Goal: Task Accomplishment & Management: Manage account settings

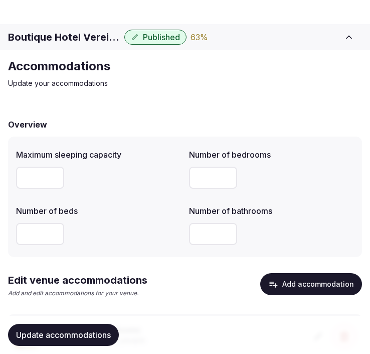
scroll to position [67, 0]
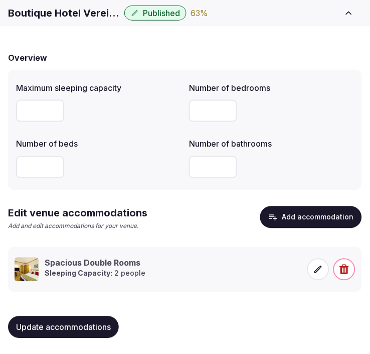
click at [48, 323] on span "Update accommodations" at bounding box center [63, 327] width 95 height 10
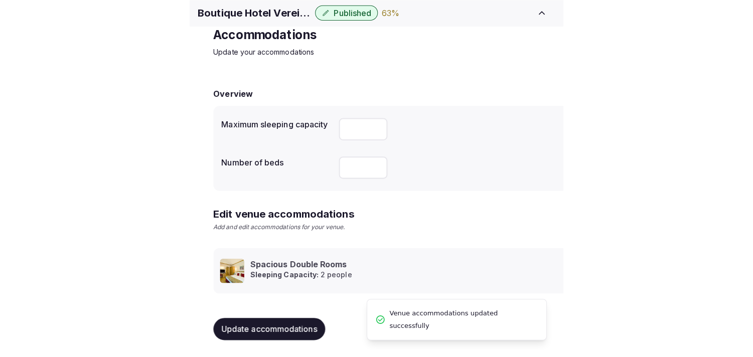
scroll to position [47, 0]
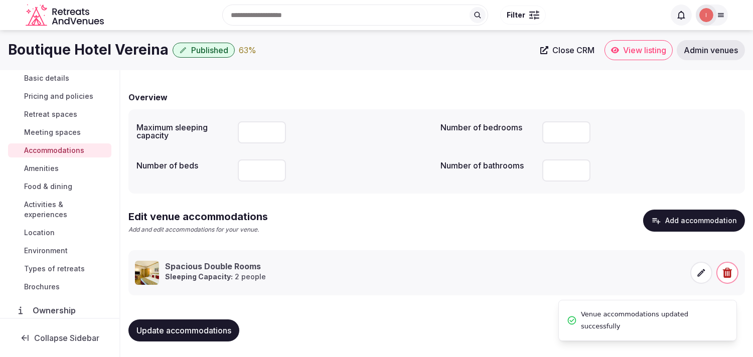
click at [39, 167] on span "Amenities" at bounding box center [41, 168] width 35 height 10
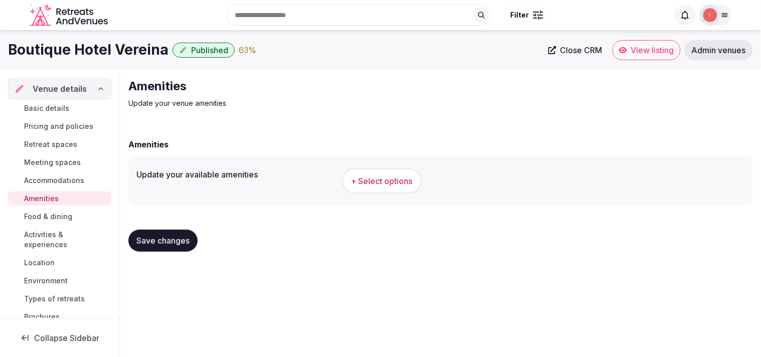
click at [371, 172] on button "+ Select options" at bounding box center [382, 180] width 80 height 25
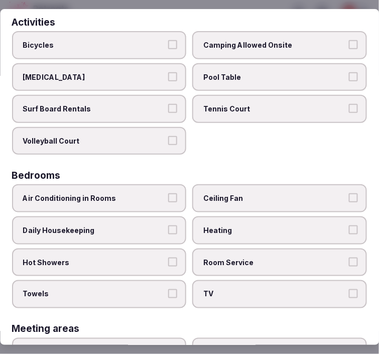
scroll to position [111, 0]
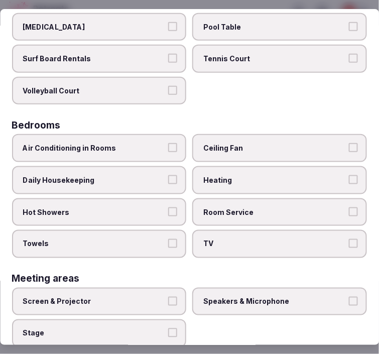
click at [138, 146] on span "Air Conditioning in Rooms" at bounding box center [94, 148] width 142 height 10
click at [168, 146] on button "Air Conditioning in Rooms" at bounding box center [172, 147] width 9 height 9
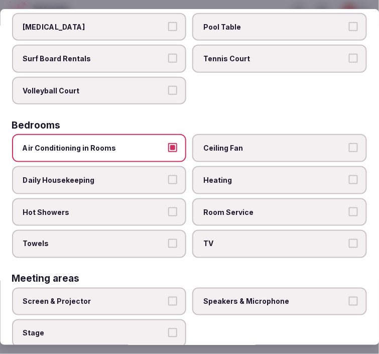
click at [133, 175] on span "Daily Housekeeping" at bounding box center [94, 180] width 142 height 10
click at [168, 175] on button "Daily Housekeeping" at bounding box center [172, 179] width 9 height 9
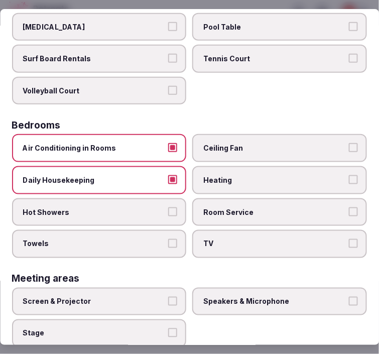
click at [138, 207] on span "Hot Showers" at bounding box center [94, 212] width 142 height 10
click at [168, 207] on button "Hot Showers" at bounding box center [172, 211] width 9 height 9
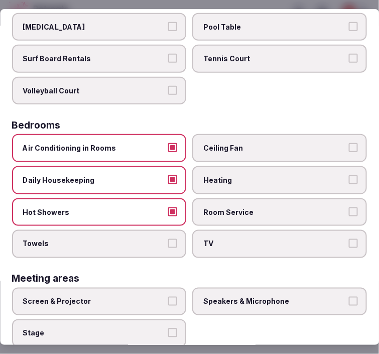
click at [143, 239] on span "Towels" at bounding box center [94, 244] width 142 height 10
click at [168, 239] on button "Towels" at bounding box center [172, 243] width 9 height 9
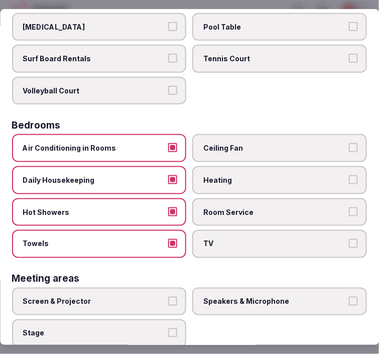
drag, startPoint x: 199, startPoint y: 234, endPoint x: 211, endPoint y: 229, distance: 13.0
click at [204, 239] on span "TV" at bounding box center [275, 244] width 142 height 10
click at [349, 239] on button "TV" at bounding box center [353, 243] width 9 height 9
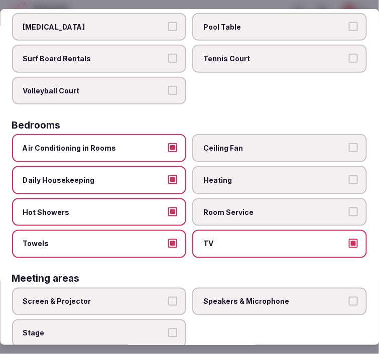
click at [226, 211] on span "Room Service" at bounding box center [275, 212] width 142 height 10
click at [349, 211] on button "Room Service" at bounding box center [353, 211] width 9 height 9
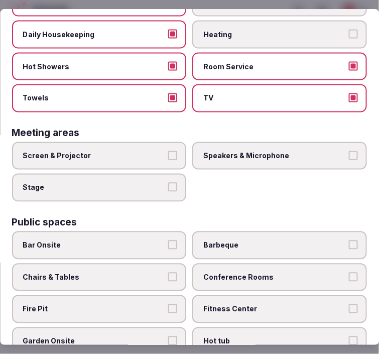
scroll to position [334, 0]
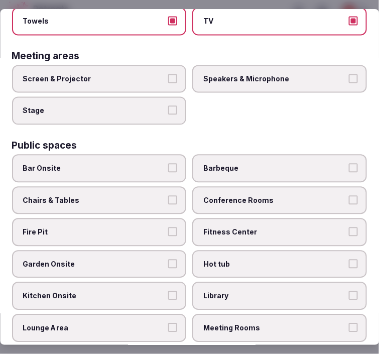
click at [137, 163] on span "Bar Onsite" at bounding box center [94, 168] width 142 height 10
click at [168, 163] on button "Bar Onsite" at bounding box center [172, 167] width 9 height 9
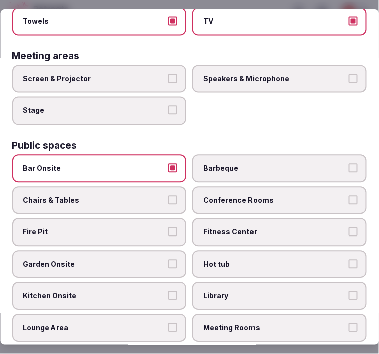
click at [264, 195] on span "Conference Rooms" at bounding box center [275, 200] width 142 height 10
click at [349, 195] on button "Conference Rooms" at bounding box center [353, 199] width 9 height 9
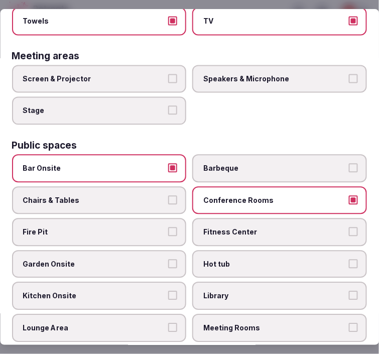
click at [272, 218] on label "Fitness Center" at bounding box center [280, 232] width 175 height 28
click at [349, 227] on button "Fitness Center" at bounding box center [353, 231] width 9 height 9
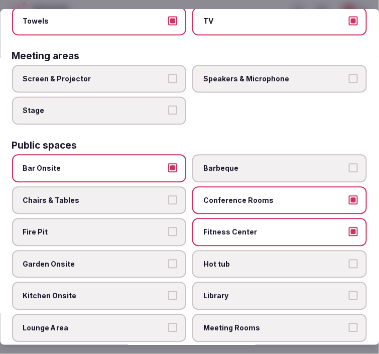
click at [281, 195] on span "Conference Rooms" at bounding box center [275, 200] width 142 height 10
click at [349, 195] on button "Conference Rooms" at bounding box center [353, 199] width 9 height 9
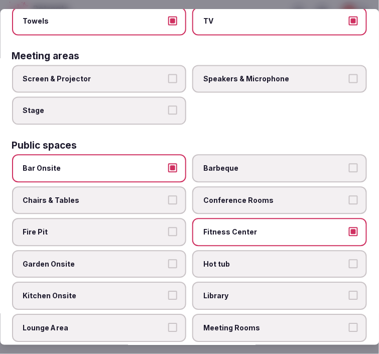
scroll to position [390, 0]
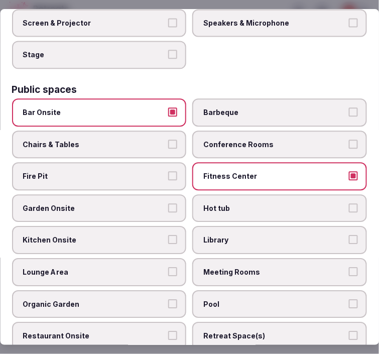
click at [131, 139] on span "Chairs & Tables" at bounding box center [94, 144] width 142 height 10
click at [168, 139] on button "Chairs & Tables" at bounding box center [172, 143] width 9 height 9
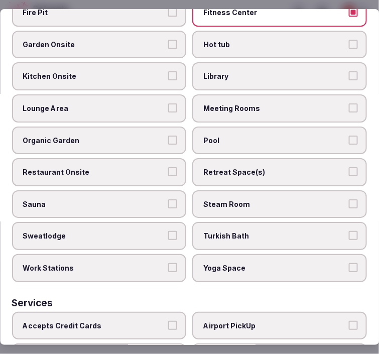
scroll to position [557, 0]
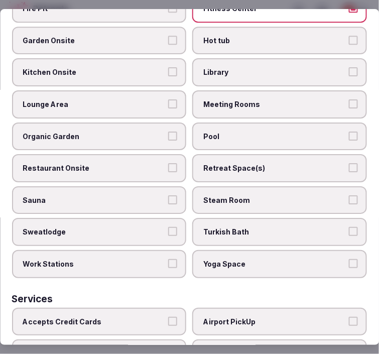
click at [161, 99] on span "Lounge Area" at bounding box center [94, 104] width 142 height 10
click at [168, 99] on button "Lounge Area" at bounding box center [172, 103] width 9 height 9
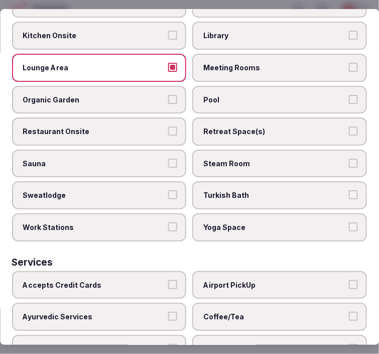
scroll to position [613, 0]
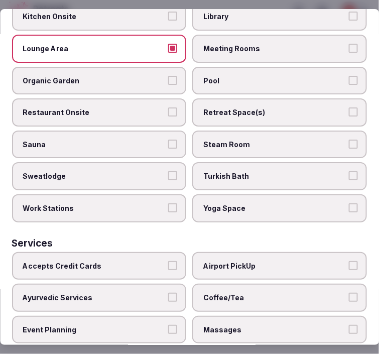
click at [145, 98] on label "Restaurant Onsite" at bounding box center [99, 112] width 175 height 28
click at [168, 107] on button "Restaurant Onsite" at bounding box center [172, 111] width 9 height 9
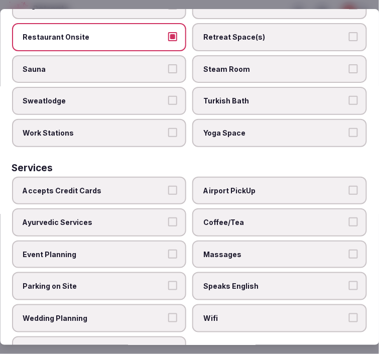
scroll to position [693, 0]
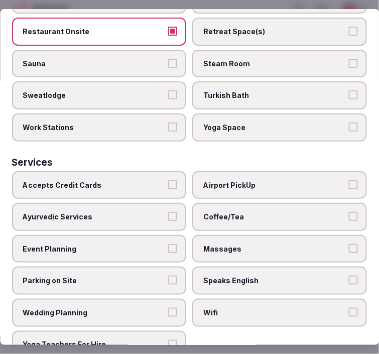
click at [194, 298] on label "Wifi" at bounding box center [280, 312] width 175 height 28
click at [349, 307] on button "Wifi" at bounding box center [353, 311] width 9 height 9
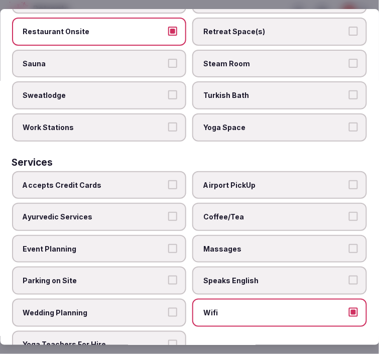
click at [213, 275] on span "Speaks English" at bounding box center [275, 280] width 142 height 10
click at [349, 275] on button "Speaks English" at bounding box center [353, 279] width 9 height 9
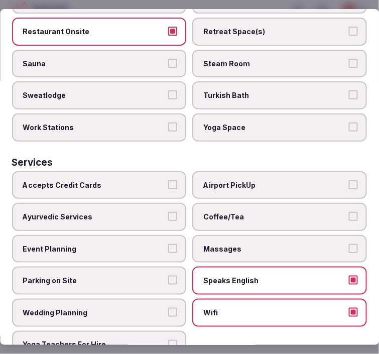
click at [227, 235] on label "Massages" at bounding box center [280, 249] width 175 height 28
click at [349, 244] on button "Massages" at bounding box center [353, 248] width 9 height 9
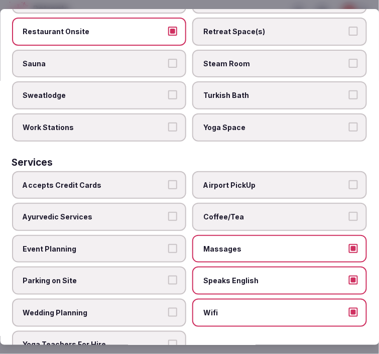
click at [239, 212] on span "Coffee/Tea" at bounding box center [275, 217] width 142 height 10
click at [349, 212] on button "Coffee/Tea" at bounding box center [353, 216] width 9 height 9
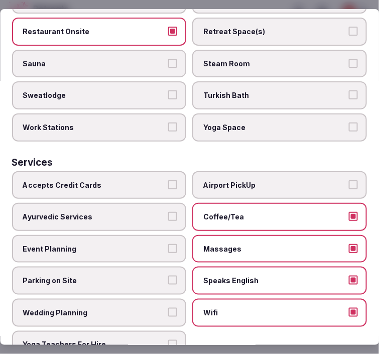
click at [153, 171] on label "Accepts Credit Cards" at bounding box center [99, 185] width 175 height 28
click at [168, 180] on button "Accepts Credit Cards" at bounding box center [172, 184] width 9 height 9
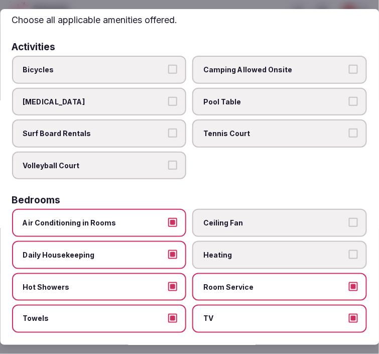
scroll to position [0, 0]
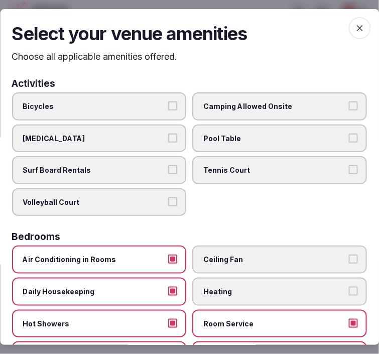
click at [354, 21] on span "button" at bounding box center [360, 28] width 22 height 22
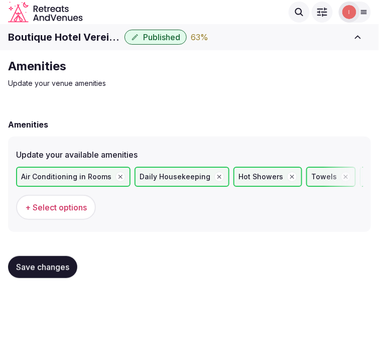
click at [53, 266] on span "Save changes" at bounding box center [42, 267] width 53 height 10
click at [31, 258] on button "Save changes" at bounding box center [42, 267] width 69 height 22
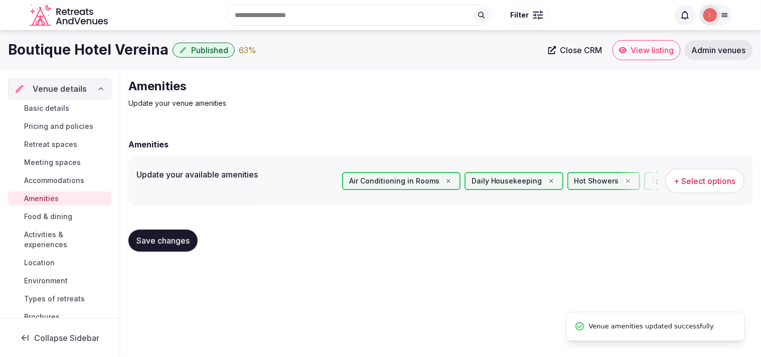
click at [51, 217] on span "Food & dining" at bounding box center [48, 217] width 48 height 10
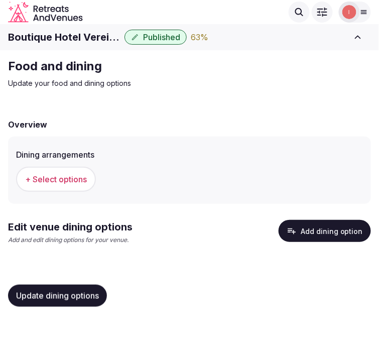
click at [47, 182] on span "+ Select options" at bounding box center [56, 178] width 62 height 11
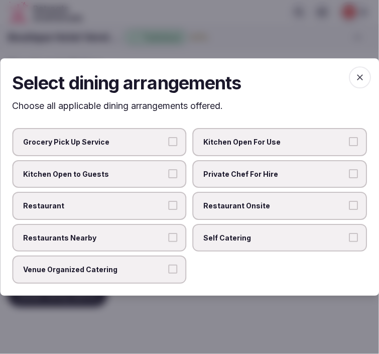
click at [223, 209] on span "Restaurant Onsite" at bounding box center [275, 206] width 142 height 10
click at [349, 209] on button "Restaurant Onsite" at bounding box center [353, 205] width 9 height 9
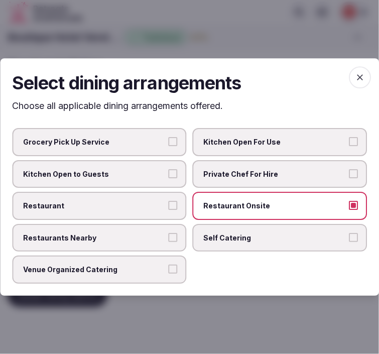
click at [153, 209] on span "Restaurant" at bounding box center [94, 206] width 142 height 10
click at [168, 209] on button "Restaurant" at bounding box center [172, 205] width 9 height 9
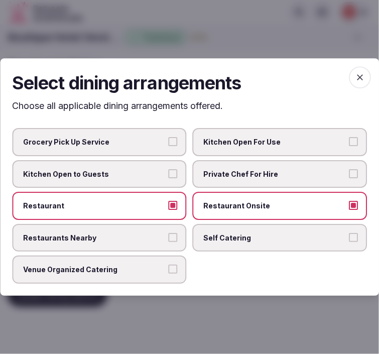
click at [156, 229] on label "Restaurants Nearby" at bounding box center [99, 238] width 175 height 28
click at [168, 233] on button "Restaurants Nearby" at bounding box center [172, 237] width 9 height 9
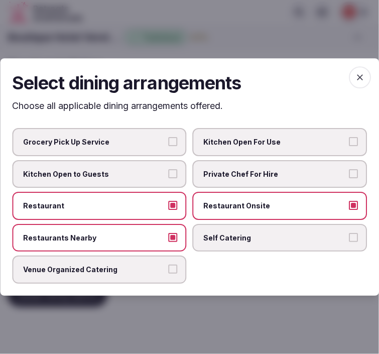
drag, startPoint x: 147, startPoint y: 266, endPoint x: 173, endPoint y: 253, distance: 29.2
click at [148, 266] on span "Venue Organized Catering" at bounding box center [94, 270] width 142 height 10
click at [168, 266] on button "Venue Organized Catering" at bounding box center [172, 269] width 9 height 9
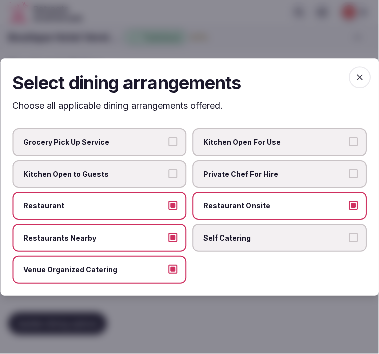
click at [352, 77] on span "button" at bounding box center [360, 77] width 22 height 22
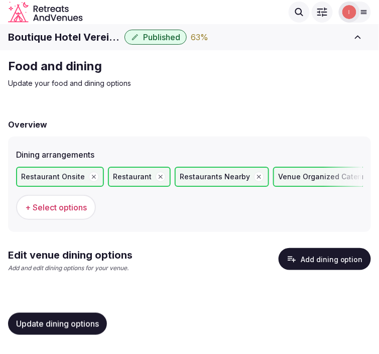
click at [64, 318] on span "Update dining options" at bounding box center [57, 323] width 83 height 10
click at [317, 254] on button "Add dining option" at bounding box center [324, 259] width 92 height 22
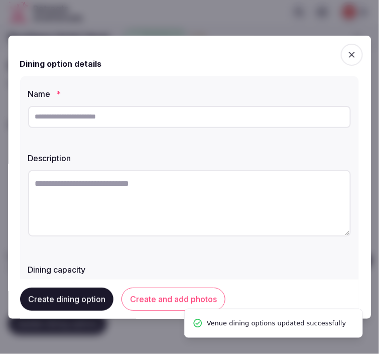
click at [159, 121] on input "text" at bounding box center [189, 117] width 322 height 22
paste input "**********"
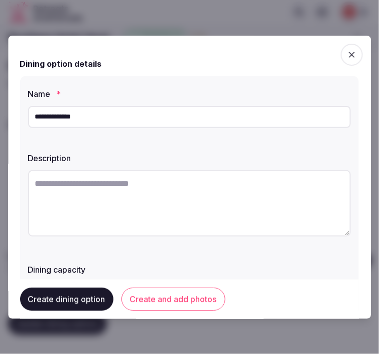
type input "**********"
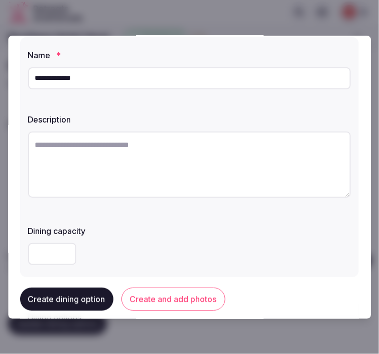
scroll to position [56, 0]
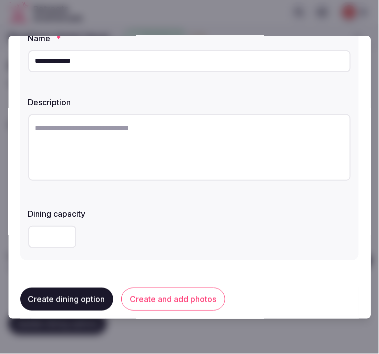
click at [215, 148] on textarea at bounding box center [189, 147] width 322 height 66
drag, startPoint x: 215, startPoint y: 148, endPoint x: 211, endPoint y: 156, distance: 9.4
paste textarea "**********"
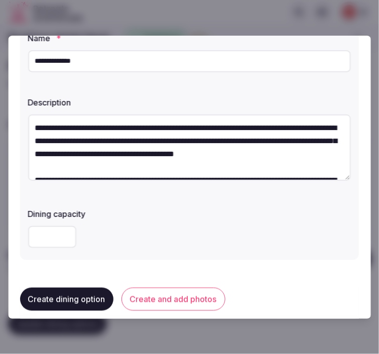
scroll to position [44, 0]
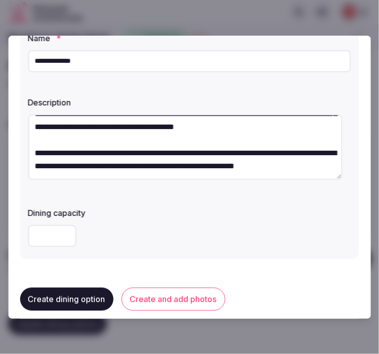
type textarea "**********"
click at [199, 293] on button "Create and add photos" at bounding box center [173, 298] width 104 height 23
click at [199, 293] on div "Create dining option Create and add photos" at bounding box center [189, 298] width 338 height 39
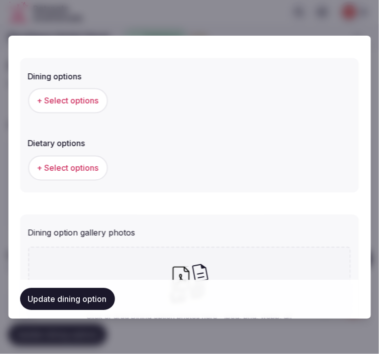
scroll to position [223, 0]
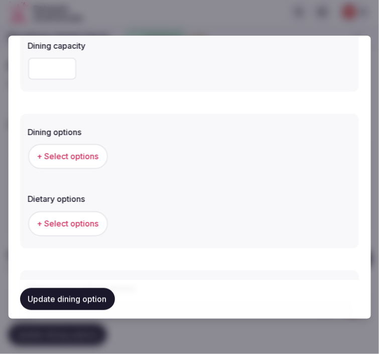
click at [88, 154] on span "+ Select options" at bounding box center [68, 156] width 62 height 11
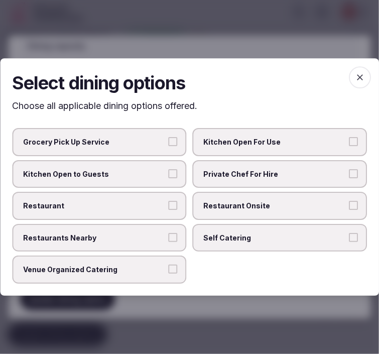
click at [217, 204] on span "Restaurant Onsite" at bounding box center [275, 206] width 142 height 10
click at [349, 204] on button "Restaurant Onsite" at bounding box center [353, 205] width 9 height 9
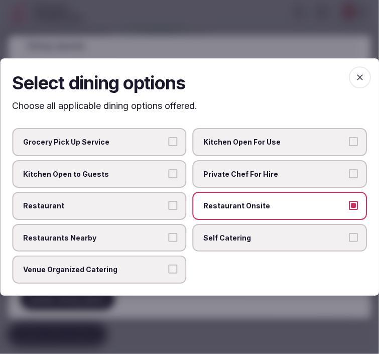
click at [164, 257] on label "Venue Organized Catering" at bounding box center [99, 270] width 175 height 28
click at [168, 265] on button "Venue Organized Catering" at bounding box center [172, 269] width 9 height 9
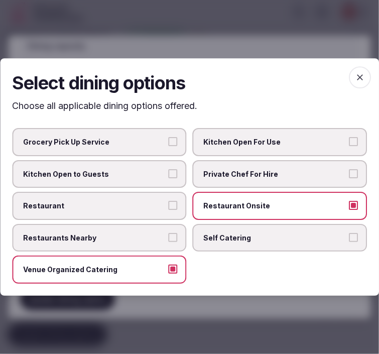
click at [144, 199] on label "Restaurant" at bounding box center [99, 206] width 175 height 28
click at [168, 201] on button "Restaurant" at bounding box center [172, 205] width 9 height 9
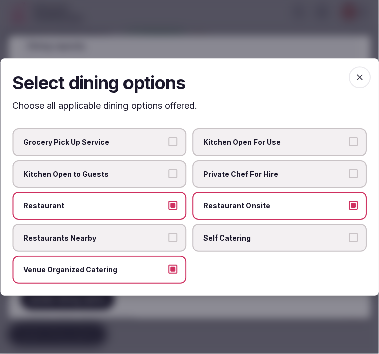
click at [359, 80] on icon "button" at bounding box center [360, 77] width 6 height 6
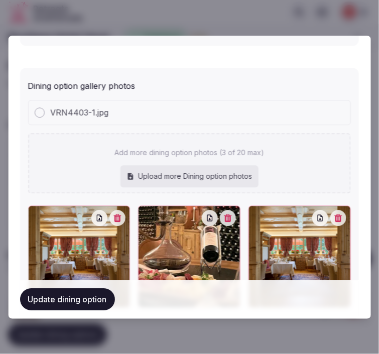
scroll to position [479, 0]
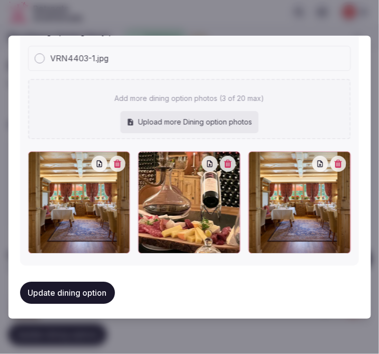
click at [334, 163] on icon "button" at bounding box center [338, 163] width 8 height 8
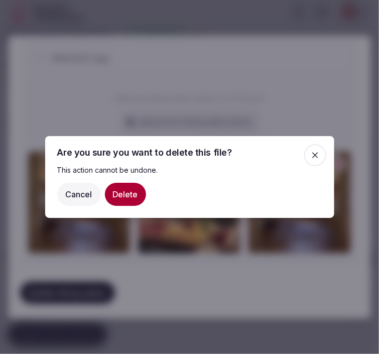
click at [133, 195] on button "Delete" at bounding box center [125, 194] width 41 height 23
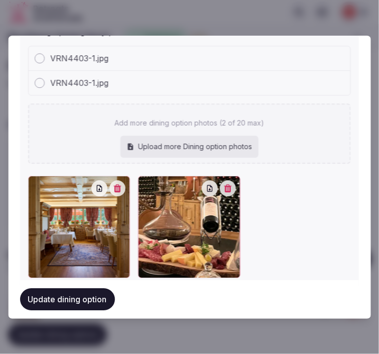
click at [69, 302] on button "Update dining option" at bounding box center [67, 299] width 95 height 22
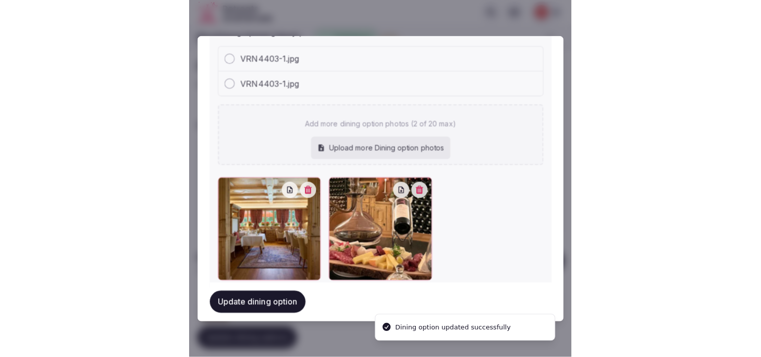
scroll to position [504, 0]
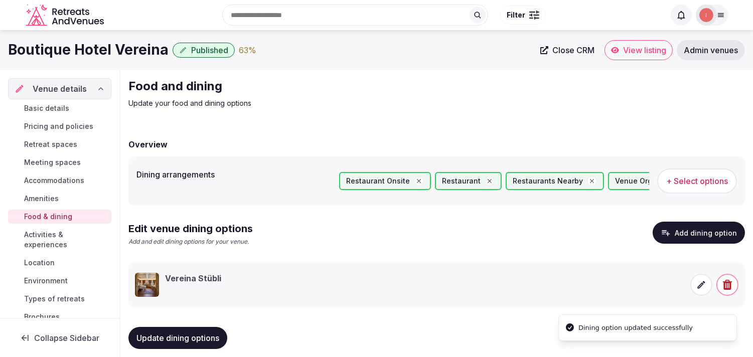
click at [56, 238] on span "Activities & experiences" at bounding box center [65, 240] width 83 height 20
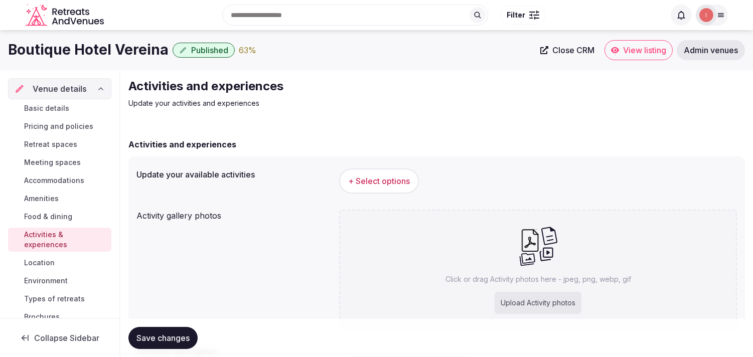
click at [393, 177] on span "+ Select options" at bounding box center [379, 181] width 62 height 11
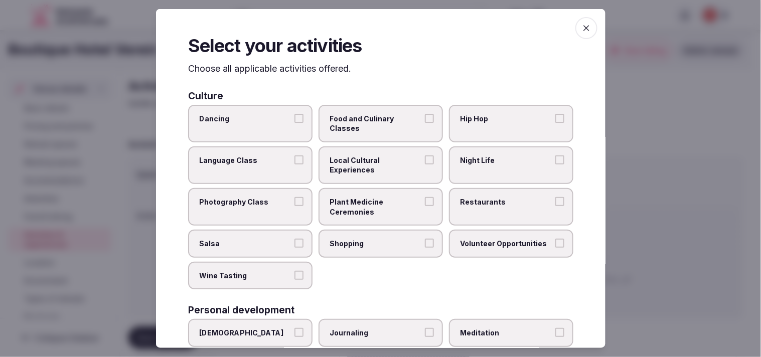
click at [402, 170] on span "Local Cultural Experiences" at bounding box center [375, 165] width 92 height 20
click at [425, 164] on button "Local Cultural Experiences" at bounding box center [429, 159] width 9 height 9
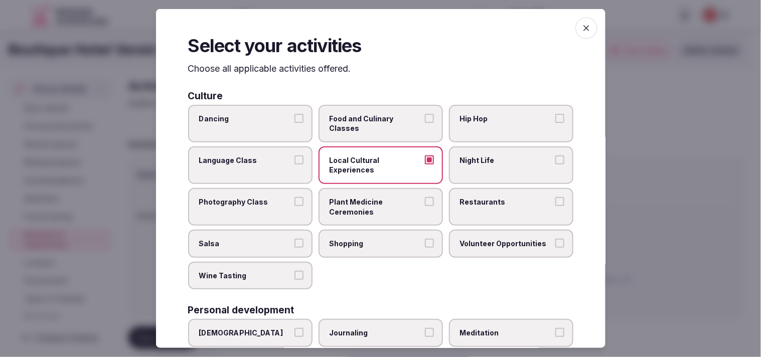
click at [403, 209] on span "Plant Medicine Ceremonies" at bounding box center [375, 207] width 92 height 20
click at [425, 206] on button "Plant Medicine Ceremonies" at bounding box center [429, 201] width 9 height 9
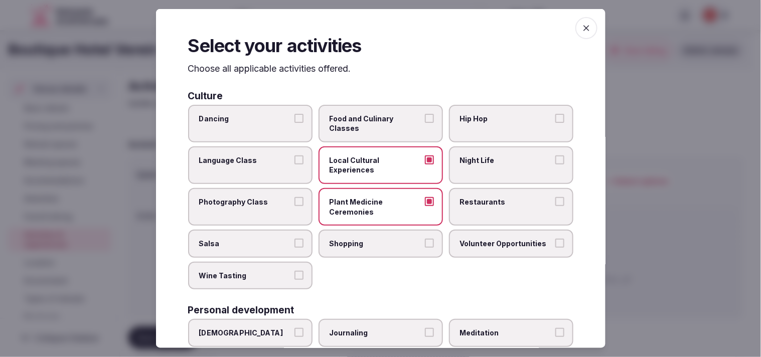
click at [482, 165] on label "Night Life" at bounding box center [511, 165] width 124 height 38
click at [555, 164] on button "Night Life" at bounding box center [559, 159] width 9 height 9
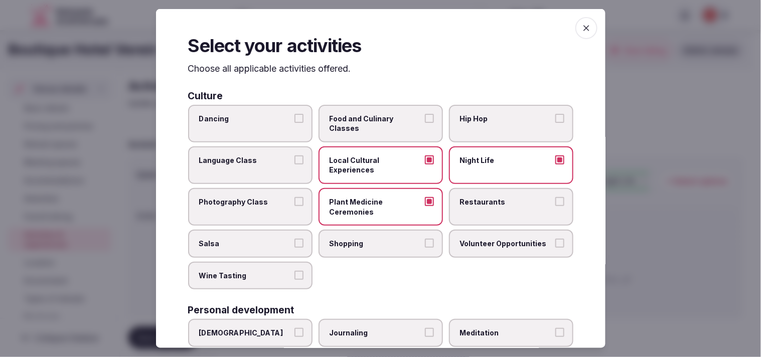
click at [425, 202] on button "Plant Medicine Ceremonies" at bounding box center [429, 201] width 9 height 9
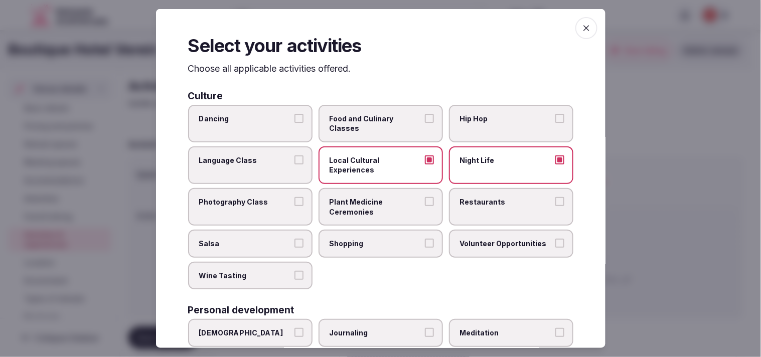
click at [462, 204] on span "Restaurants" at bounding box center [506, 202] width 92 height 10
click at [555, 204] on button "Restaurants" at bounding box center [559, 201] width 9 height 9
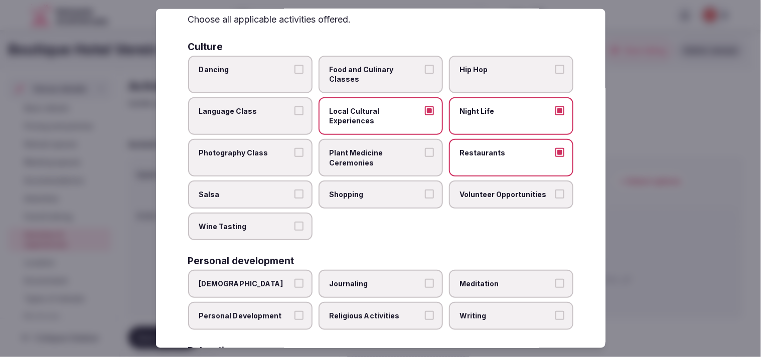
scroll to position [111, 0]
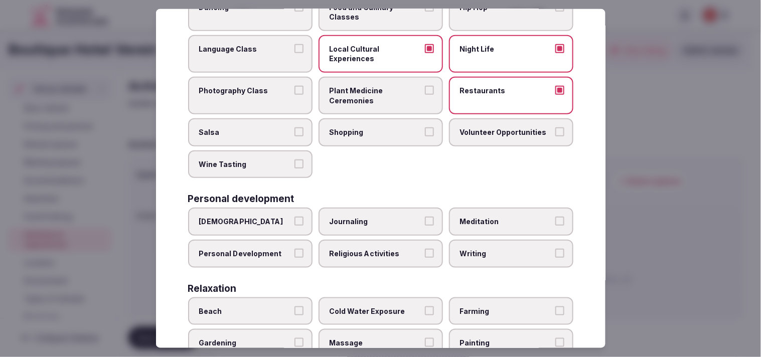
click at [282, 249] on span "Personal Development" at bounding box center [245, 254] width 92 height 10
click at [294, 249] on button "Personal Development" at bounding box center [298, 253] width 9 height 9
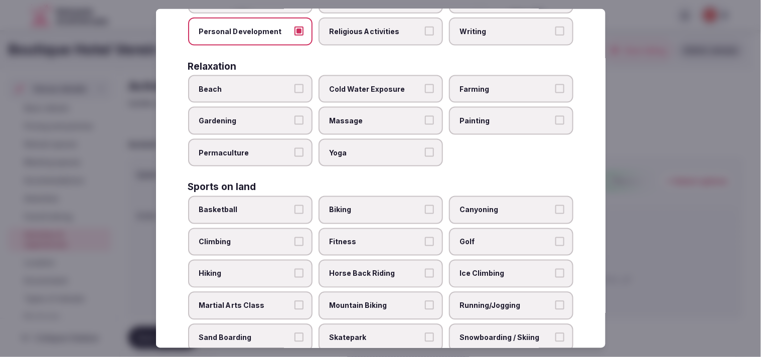
scroll to position [334, 0]
click at [370, 115] on span "Massage" at bounding box center [375, 120] width 92 height 10
click at [425, 115] on button "Massage" at bounding box center [429, 119] width 9 height 9
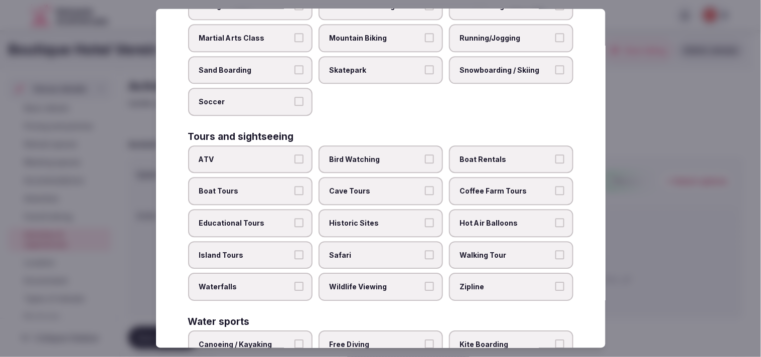
scroll to position [613, 0]
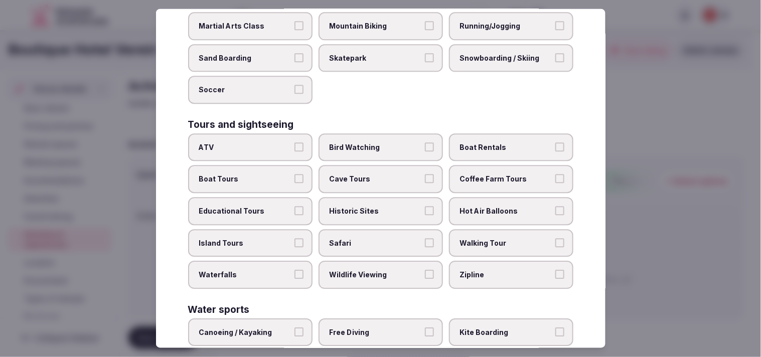
click at [499, 238] on span "Walking Tour" at bounding box center [506, 243] width 92 height 10
click at [555, 238] on button "Walking Tour" at bounding box center [559, 242] width 9 height 9
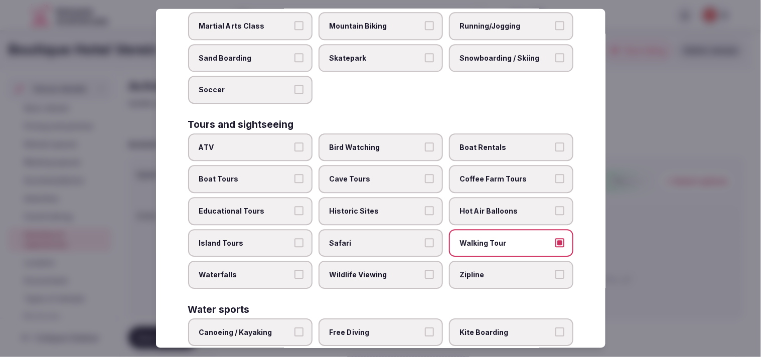
click at [402, 207] on span "Historic Sites" at bounding box center [375, 212] width 92 height 10
click at [425, 207] on button "Historic Sites" at bounding box center [429, 211] width 9 height 9
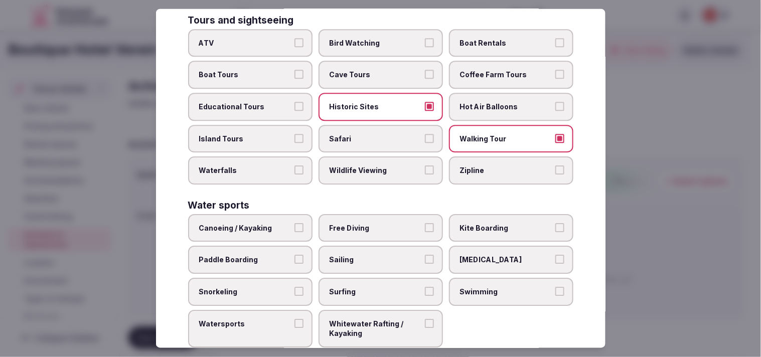
click at [489, 287] on span "Swimming" at bounding box center [506, 292] width 92 height 10
click at [555, 287] on button "Swimming" at bounding box center [559, 291] width 9 height 9
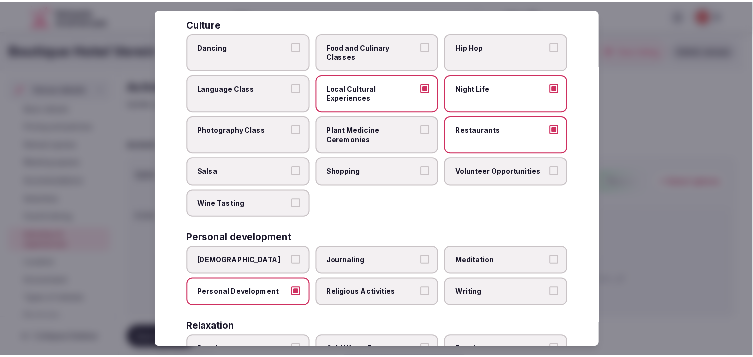
scroll to position [0, 0]
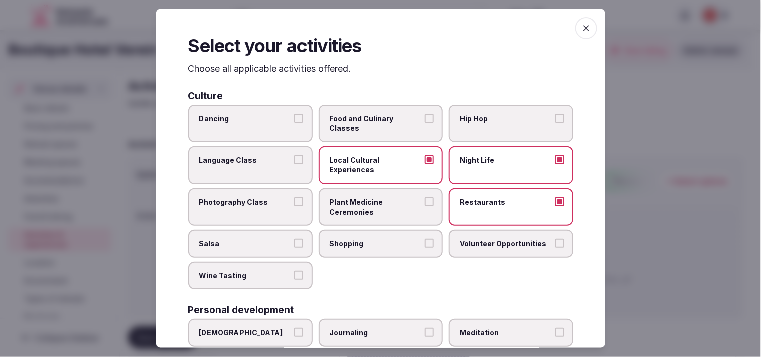
click at [581, 28] on icon "button" at bounding box center [586, 28] width 10 height 10
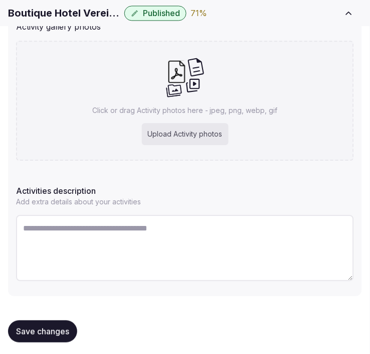
scroll to position [224, 0]
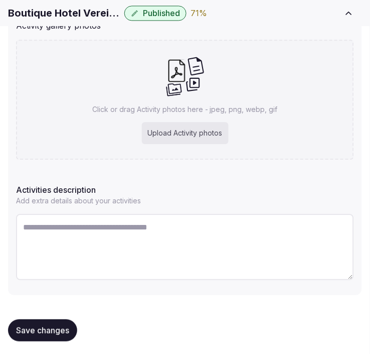
click at [118, 238] on textarea at bounding box center [185, 247] width 338 height 66
paste textarea "**********"
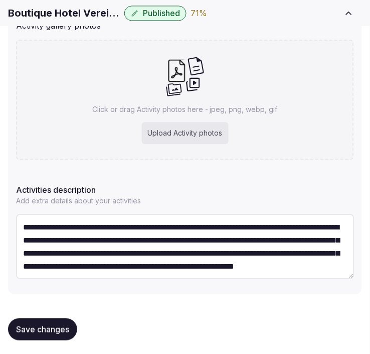
scroll to position [31, 0]
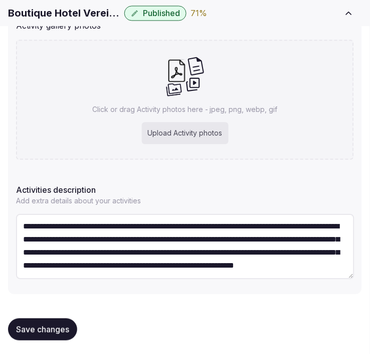
type textarea "**********"
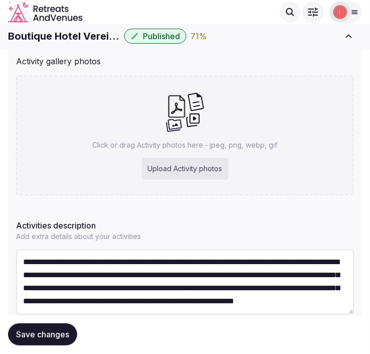
scroll to position [168, 0]
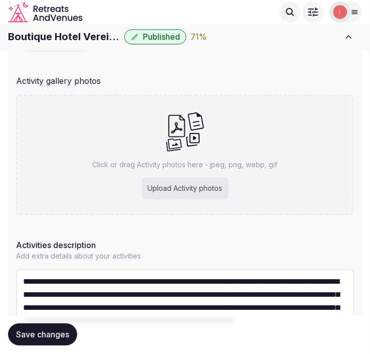
click at [52, 35] on h1 "Boutique Hotel Vereina" at bounding box center [64, 37] width 112 height 14
copy div "Boutique Hotel Vereina"
click at [239, 122] on div "Click or drag Activity photos here - jpeg, png, webp, gif Upload Activity photos" at bounding box center [185, 155] width 338 height 120
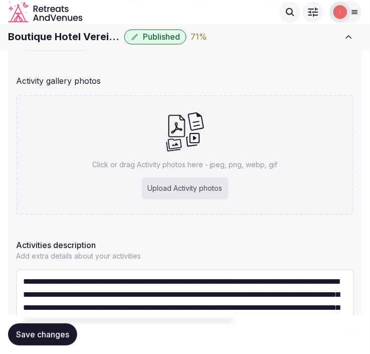
type input "**********"
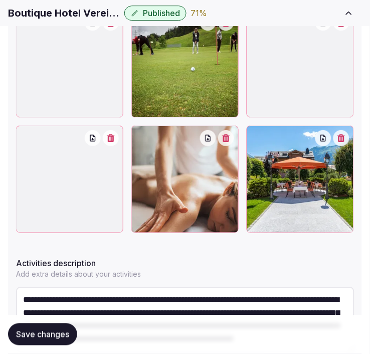
scroll to position [336, 0]
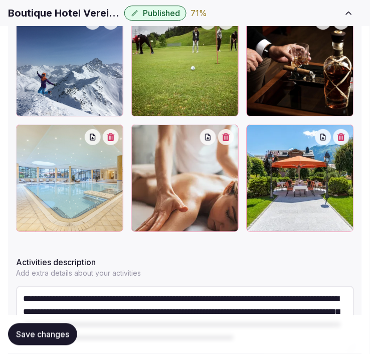
click at [57, 327] on button "Save changes" at bounding box center [42, 334] width 69 height 22
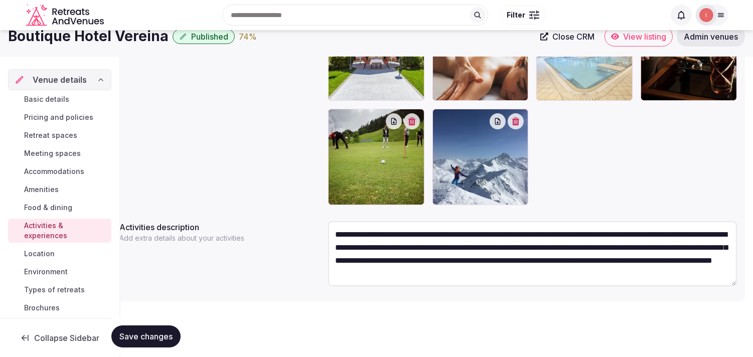
scroll to position [26, 0]
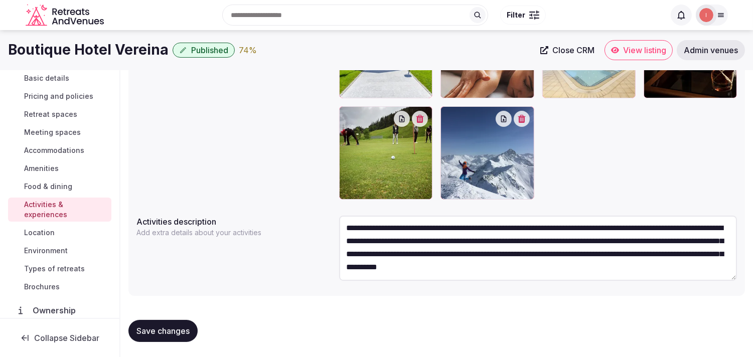
click at [27, 232] on span "Location" at bounding box center [39, 233] width 31 height 10
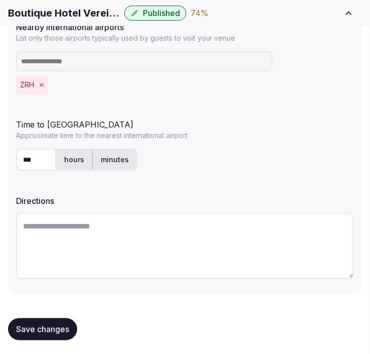
scroll to position [351, 0]
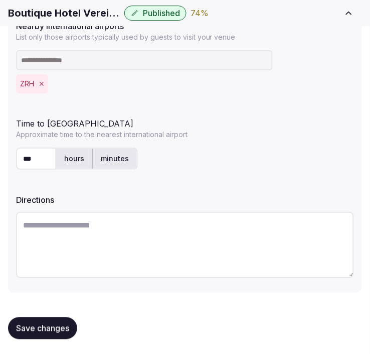
click at [273, 237] on textarea at bounding box center [185, 245] width 338 height 66
paste textarea "**********"
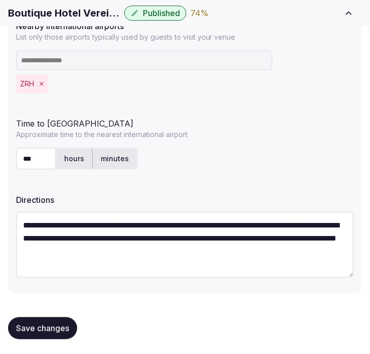
scroll to position [5, 0]
type textarea "**********"
click at [53, 327] on span "Save changes" at bounding box center [42, 327] width 53 height 10
click at [59, 324] on span "Save changes" at bounding box center [42, 327] width 53 height 10
click at [61, 322] on span "Save changes" at bounding box center [42, 327] width 53 height 10
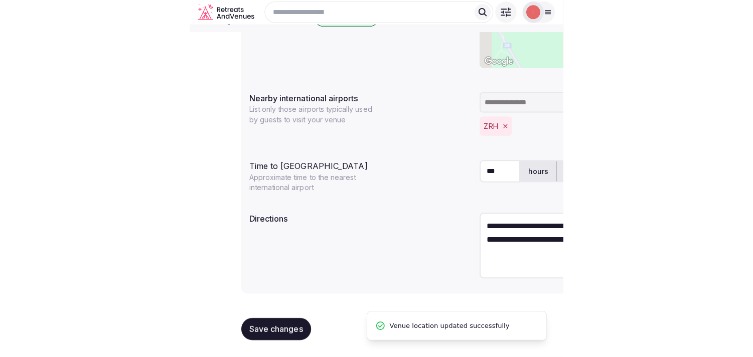
scroll to position [0, 0]
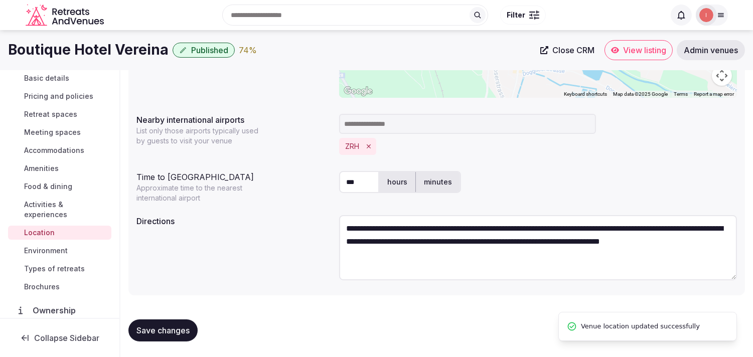
click at [47, 246] on span "Environment" at bounding box center [46, 251] width 44 height 10
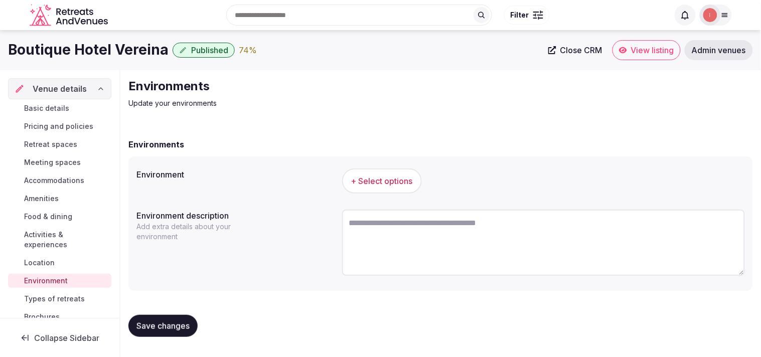
click at [384, 188] on button "+ Select options" at bounding box center [382, 180] width 80 height 25
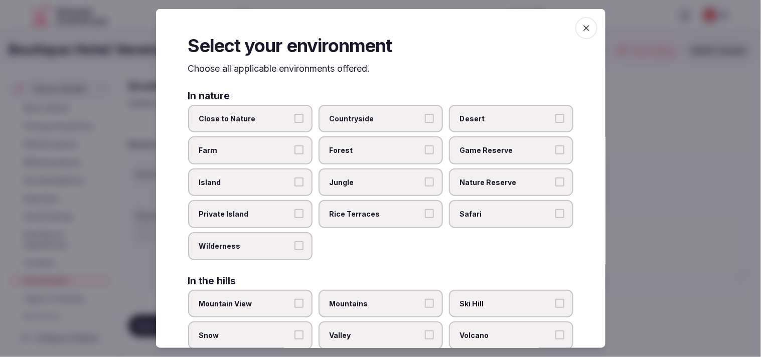
click at [272, 114] on span "Close to Nature" at bounding box center [245, 118] width 92 height 10
click at [294, 114] on button "Close to Nature" at bounding box center [298, 117] width 9 height 9
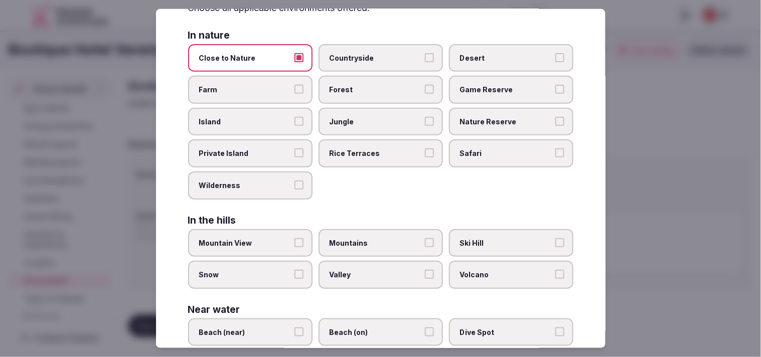
scroll to position [167, 0]
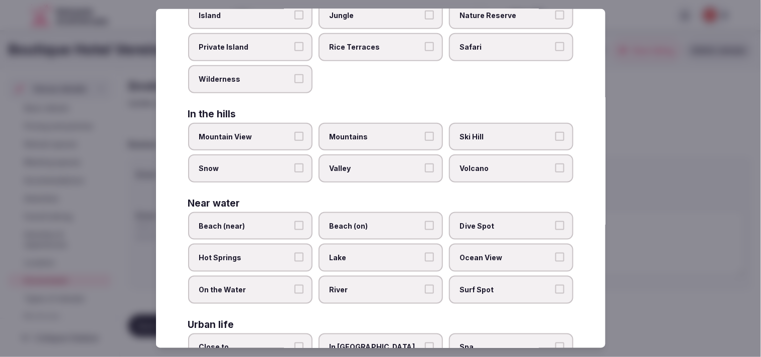
click at [267, 137] on label "Mountain View" at bounding box center [250, 136] width 124 height 28
click at [294, 137] on button "Mountain View" at bounding box center [298, 135] width 9 height 9
click at [482, 125] on label "Ski Hill" at bounding box center [511, 136] width 124 height 28
click at [555, 131] on button "Ski Hill" at bounding box center [559, 135] width 9 height 9
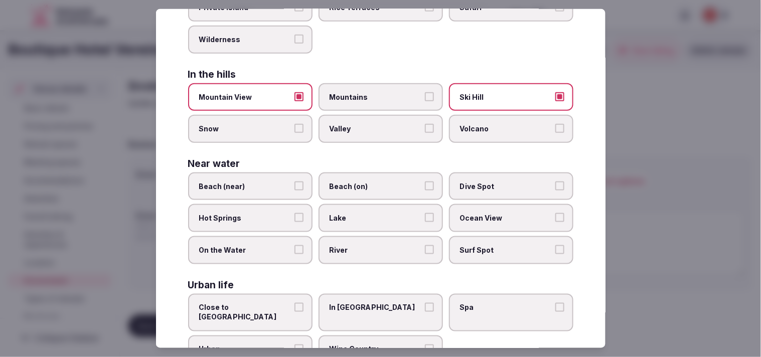
scroll to position [223, 0]
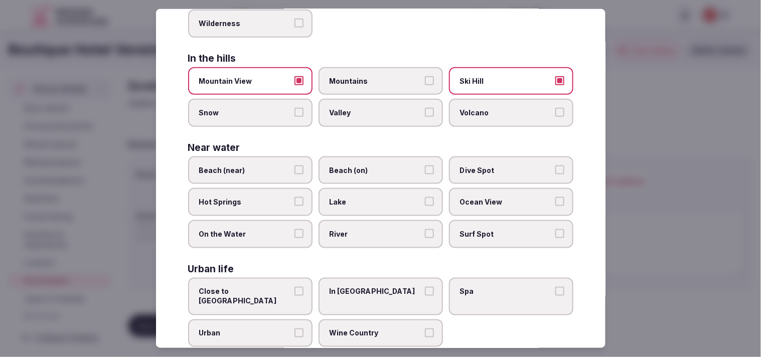
click at [244, 108] on span "Snow" at bounding box center [245, 113] width 92 height 10
click at [294, 108] on button "Snow" at bounding box center [298, 112] width 9 height 9
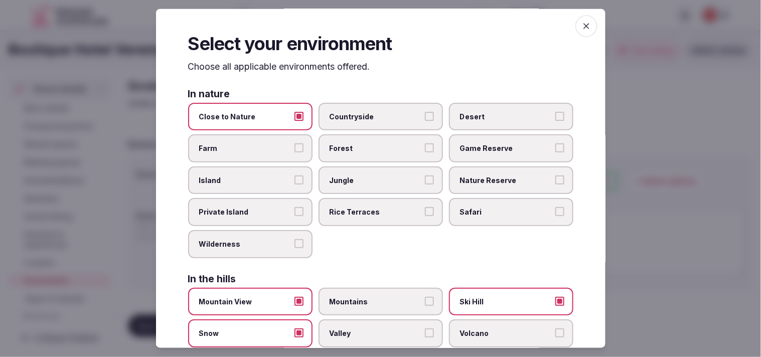
scroll to position [0, 0]
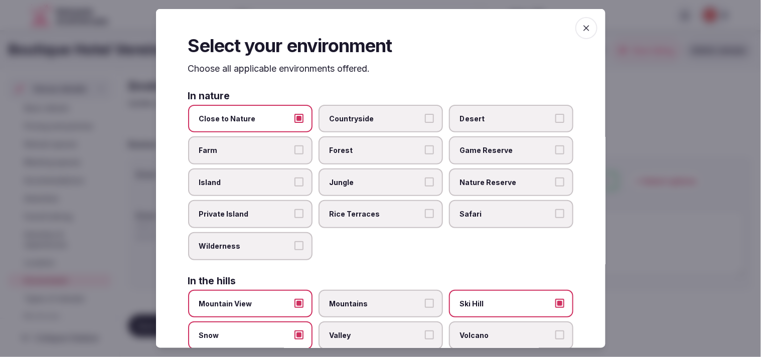
click at [575, 25] on span "button" at bounding box center [586, 28] width 22 height 22
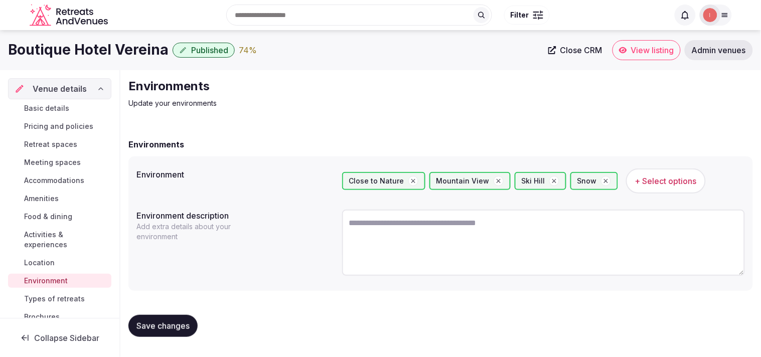
click at [152, 326] on span "Save changes" at bounding box center [162, 326] width 53 height 10
click at [149, 315] on button "Save changes" at bounding box center [162, 326] width 69 height 22
click at [69, 297] on span "Types of retreats" at bounding box center [54, 299] width 61 height 10
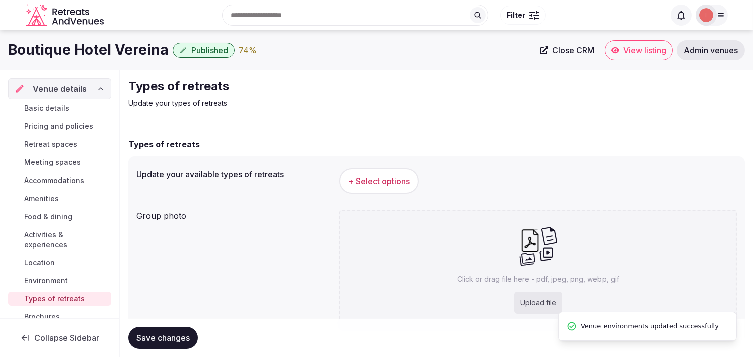
click at [402, 180] on span "+ Select options" at bounding box center [379, 181] width 62 height 11
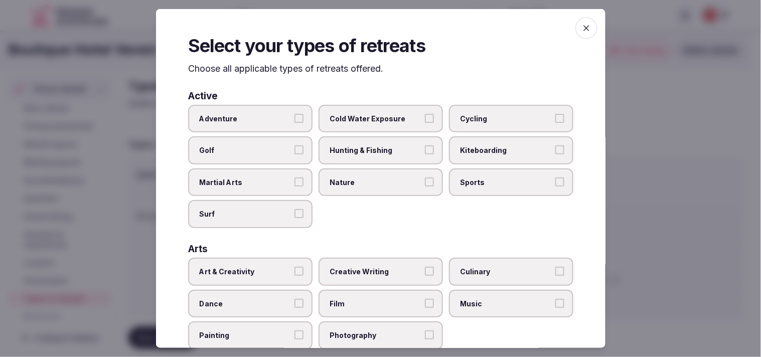
click at [294, 117] on button "Adventure" at bounding box center [298, 117] width 9 height 9
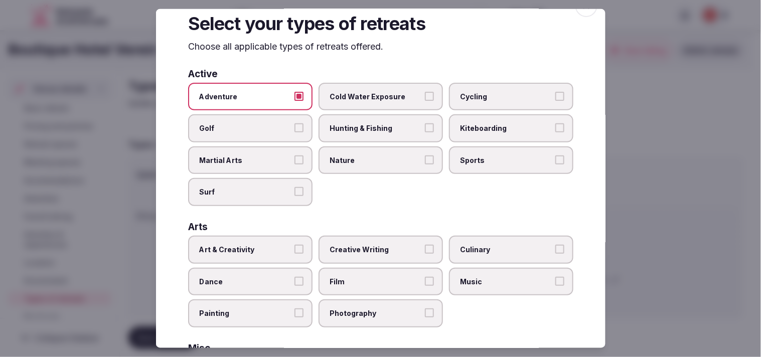
scroll to position [56, 0]
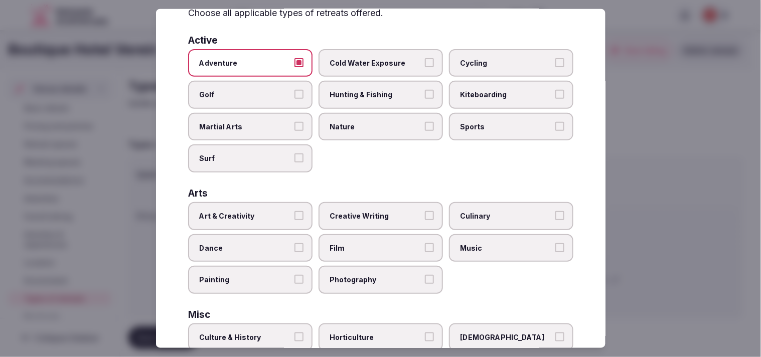
click at [289, 217] on label "Art & Creativity" at bounding box center [250, 216] width 124 height 28
click at [294, 217] on button "Art & Creativity" at bounding box center [298, 215] width 9 height 9
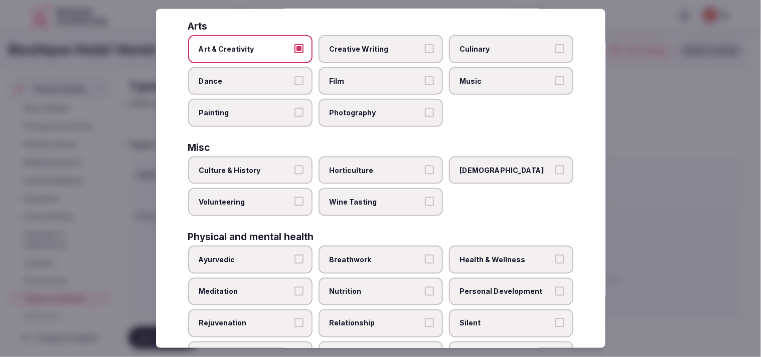
scroll to position [278, 0]
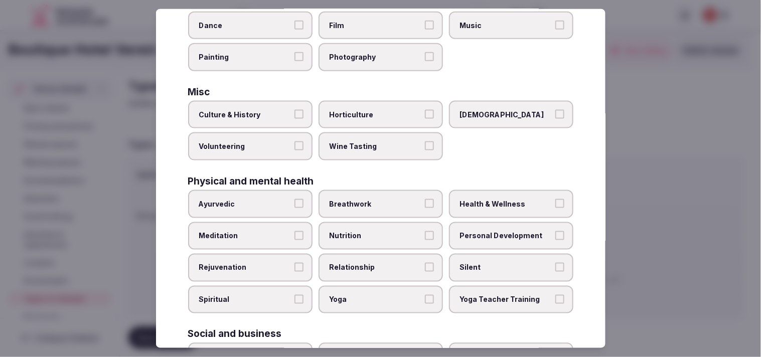
click at [294, 111] on button "Culture & History" at bounding box center [298, 114] width 9 height 9
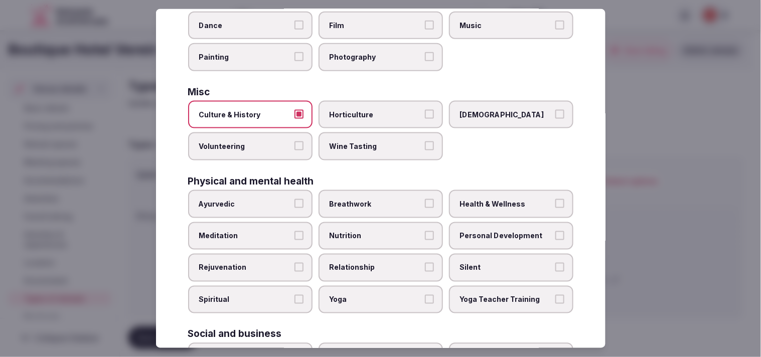
click at [484, 231] on span "Personal Development" at bounding box center [506, 236] width 92 height 10
click at [555, 231] on button "Personal Development" at bounding box center [559, 235] width 9 height 9
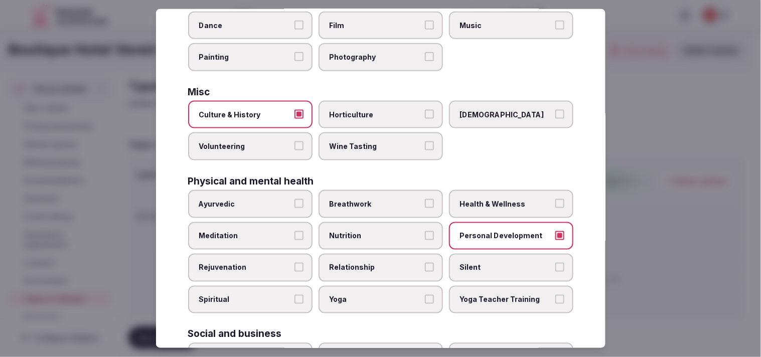
click at [492, 199] on span "Health & Wellness" at bounding box center [506, 204] width 92 height 10
click at [555, 199] on button "Health & Wellness" at bounding box center [559, 203] width 9 height 9
click at [388, 263] on span "Relationship" at bounding box center [375, 268] width 92 height 10
click at [425, 263] on button "Relationship" at bounding box center [429, 267] width 9 height 9
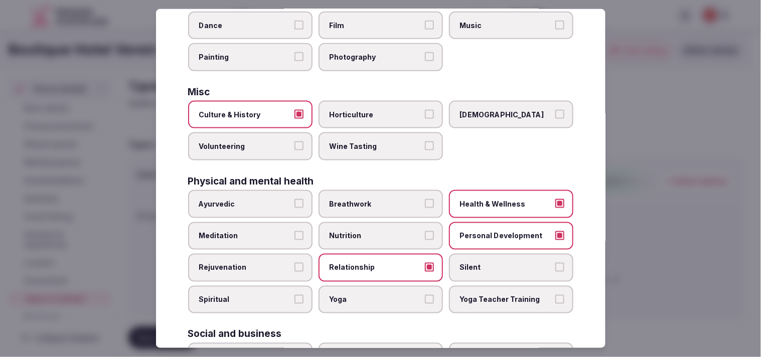
scroll to position [384, 0]
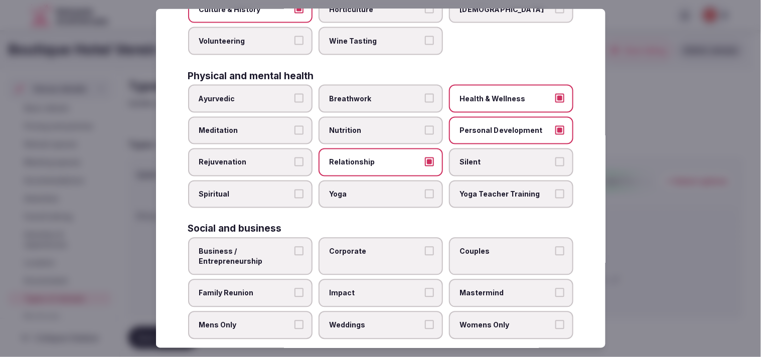
click at [294, 247] on button "Business / Entrepreneurship" at bounding box center [298, 251] width 9 height 9
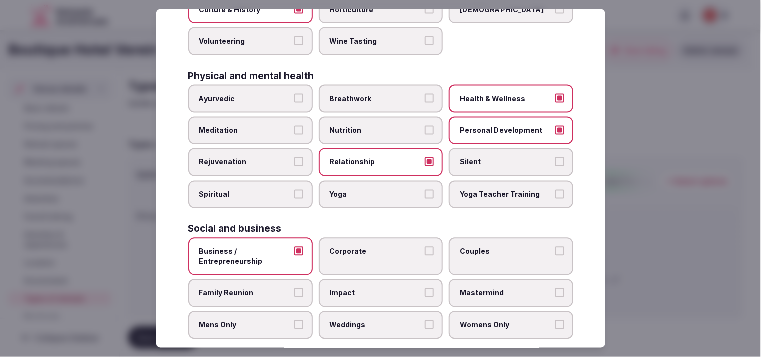
click at [354, 247] on span "Corporate" at bounding box center [375, 252] width 92 height 10
click at [425, 247] on button "Corporate" at bounding box center [429, 251] width 9 height 9
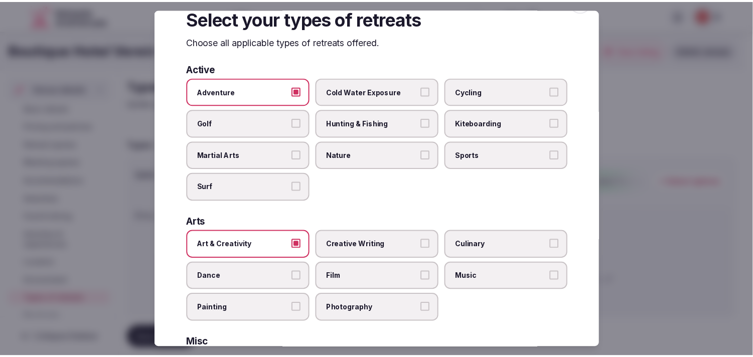
scroll to position [0, 0]
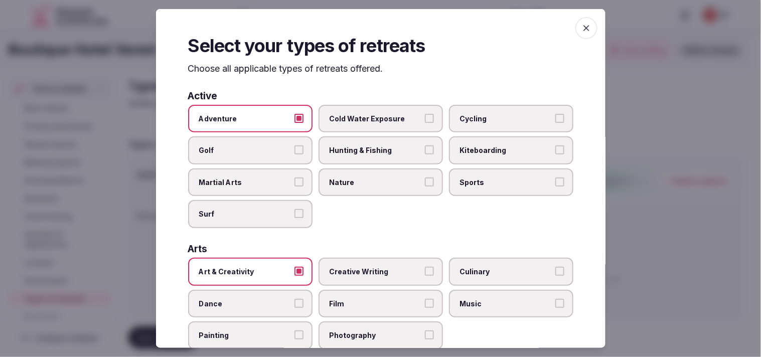
drag, startPoint x: 583, startPoint y: 31, endPoint x: 578, endPoint y: 32, distance: 5.1
click at [581, 32] on span "button" at bounding box center [586, 28] width 22 height 22
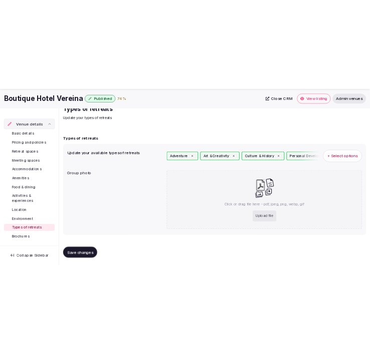
scroll to position [46, 0]
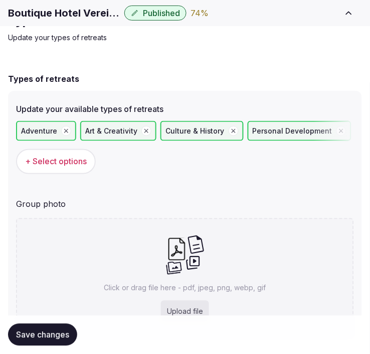
click at [112, 290] on p "Click or drag file here - pdf, jpeg, png, webp, gif" at bounding box center [185, 288] width 162 height 10
type input "**********"
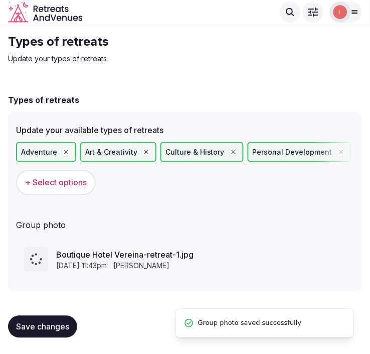
scroll to position [22, 0]
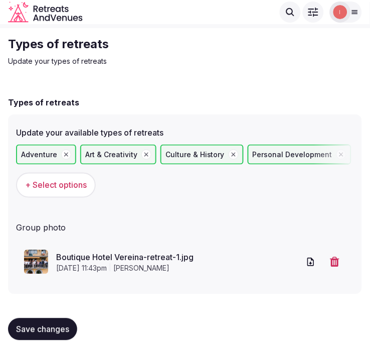
click at [31, 328] on span "Save changes" at bounding box center [42, 329] width 53 height 10
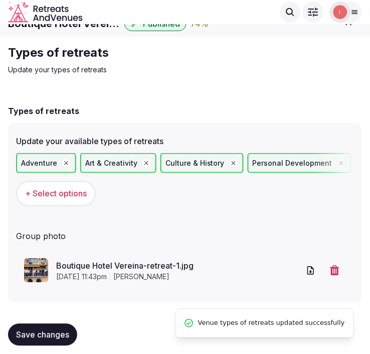
scroll to position [0, 0]
